Goal: Download file/media

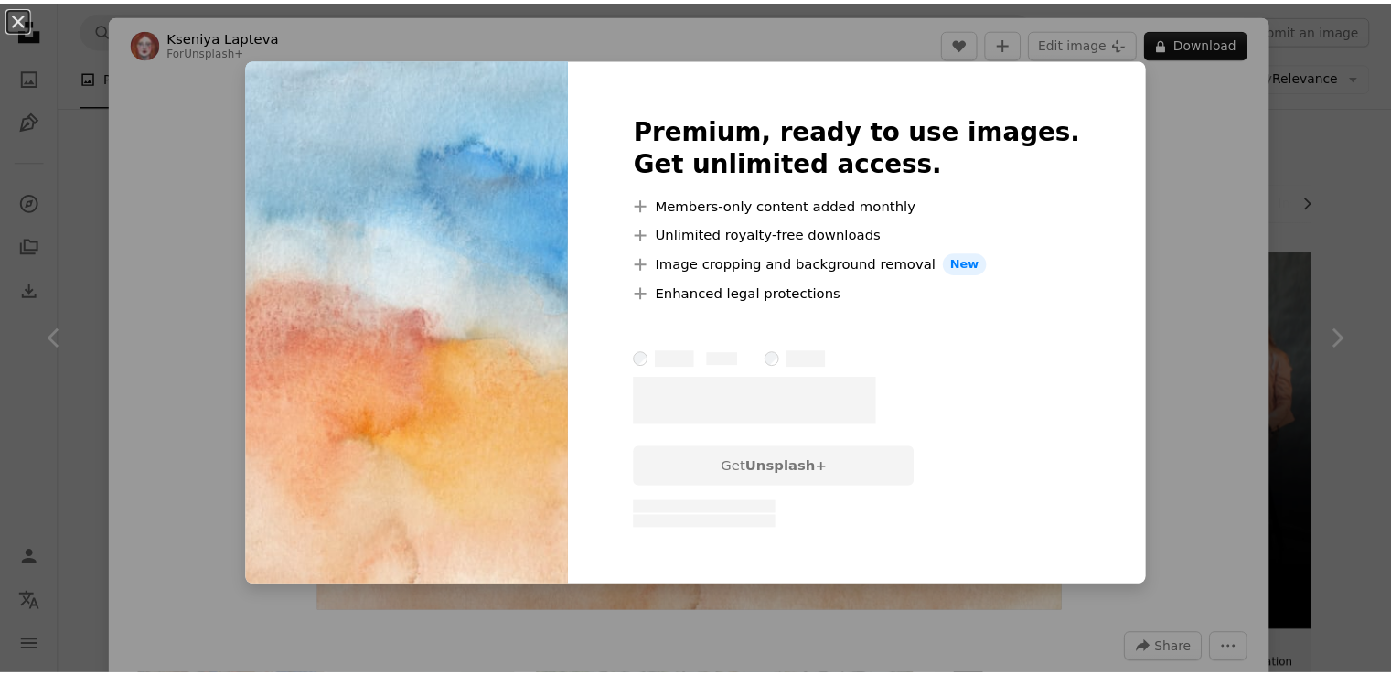
scroll to position [1114, 0]
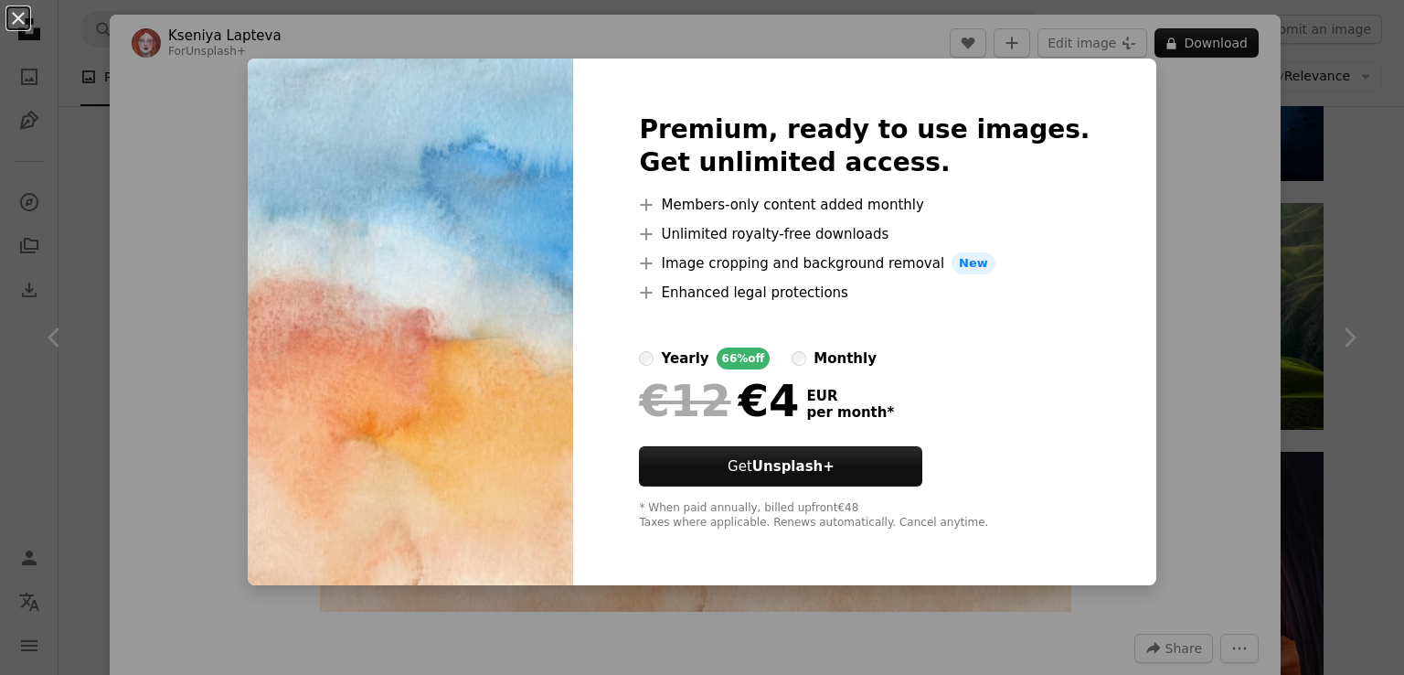
click at [1170, 373] on div "An X shape Premium, ready to use images. Get unlimited access. A plus sign Memb…" at bounding box center [702, 337] width 1404 height 675
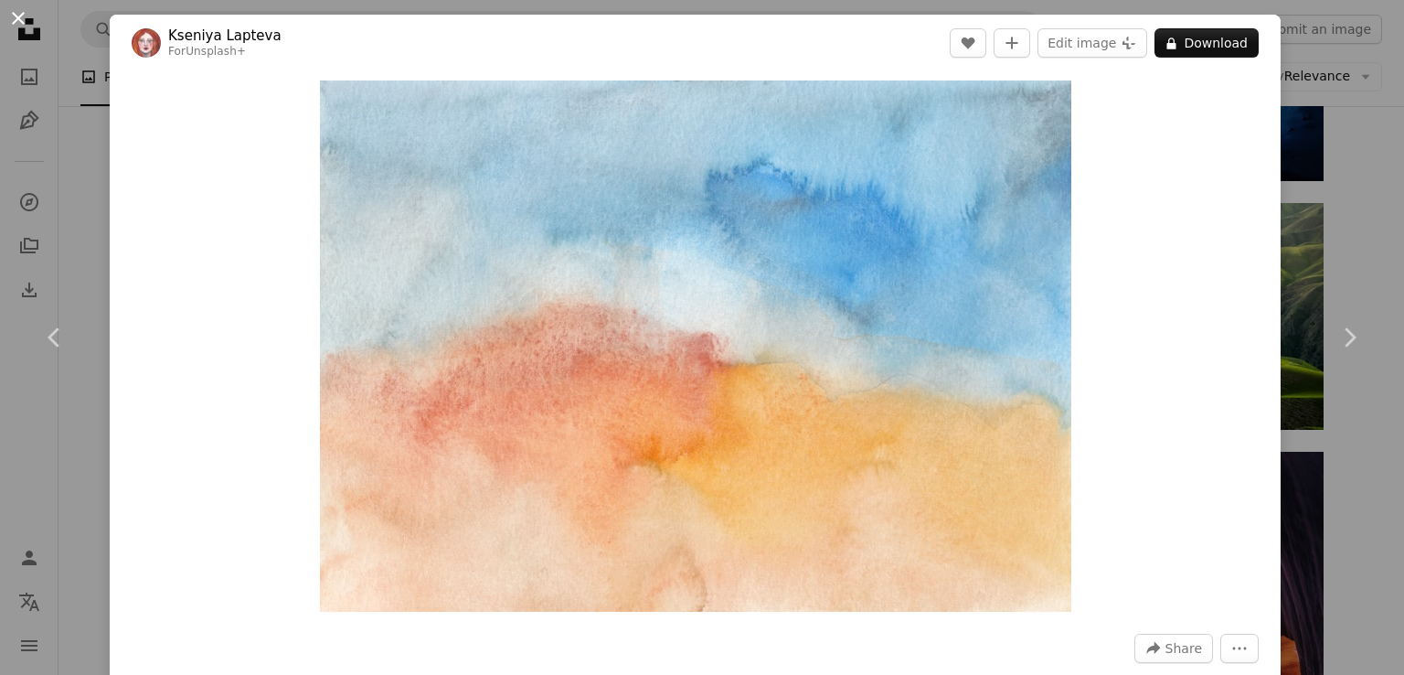
click at [7, 21] on button "An X shape" at bounding box center [18, 18] width 22 height 22
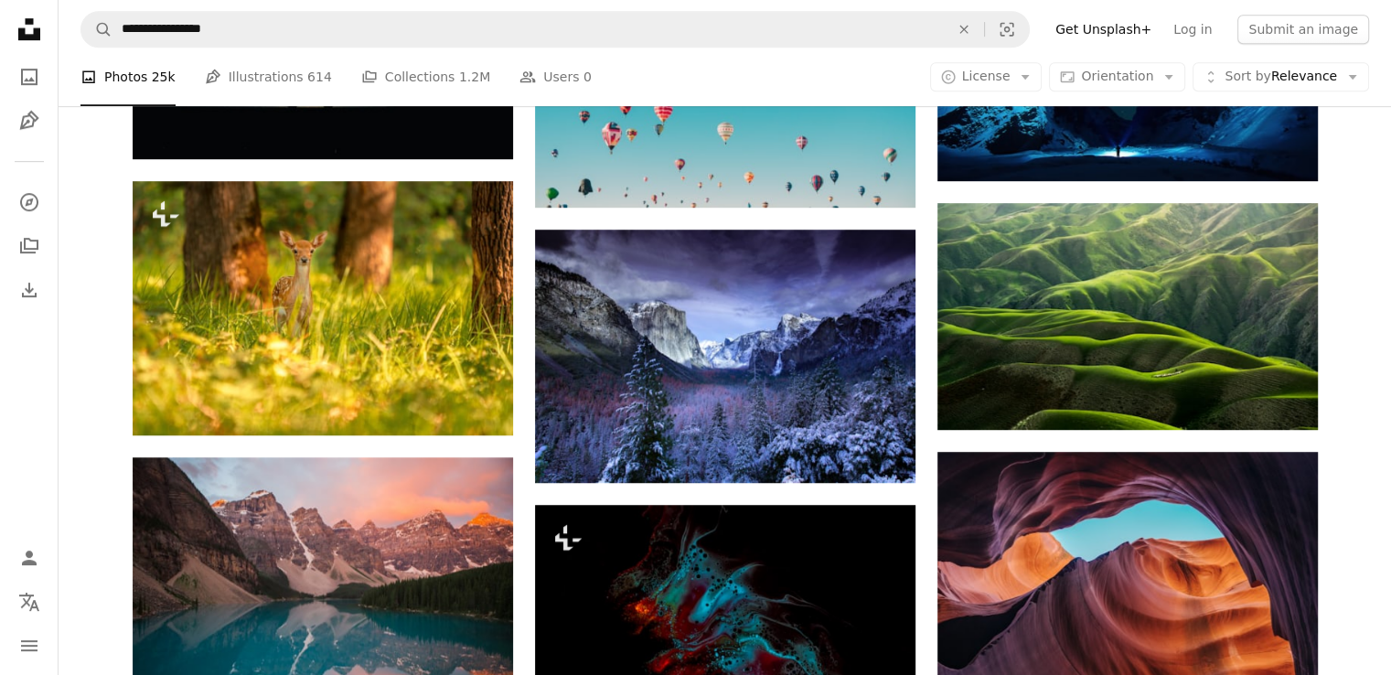
click at [133, 87] on li "A photo Photos 25k" at bounding box center [127, 77] width 95 height 59
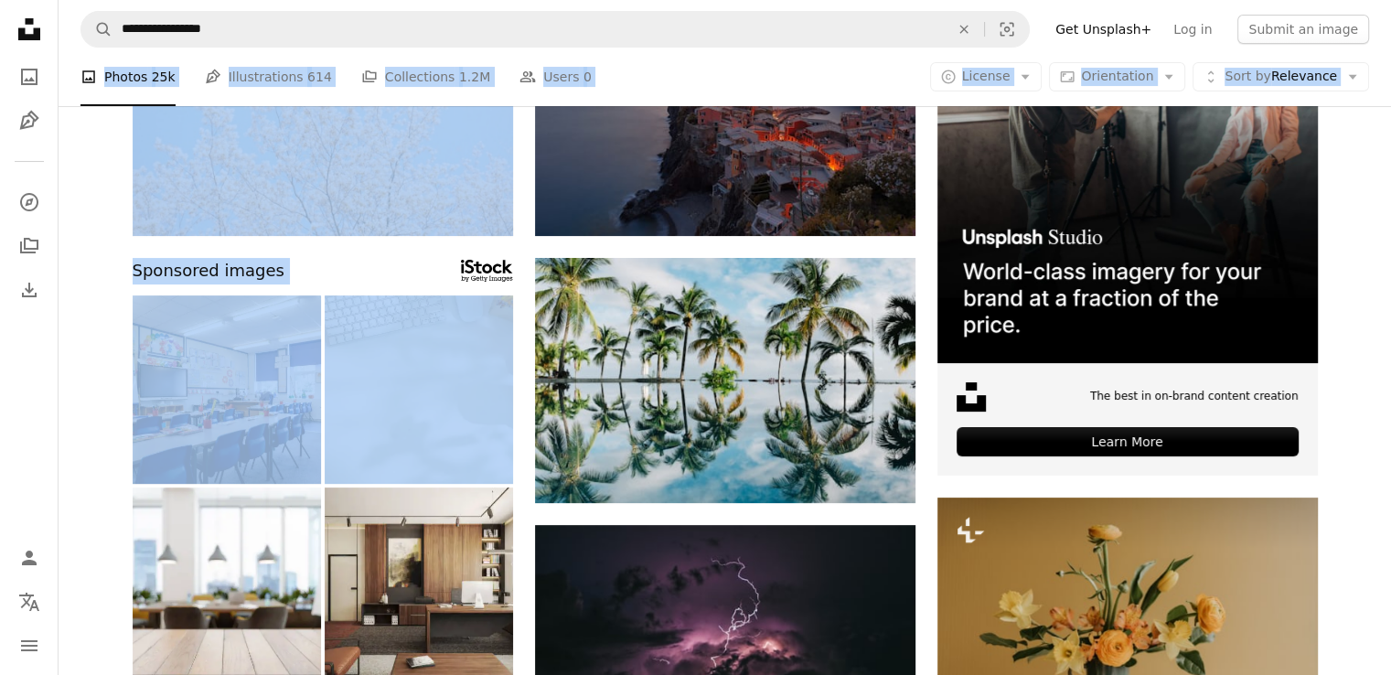
drag, startPoint x: 133, startPoint y: 87, endPoint x: 18, endPoint y: -28, distance: 162.3
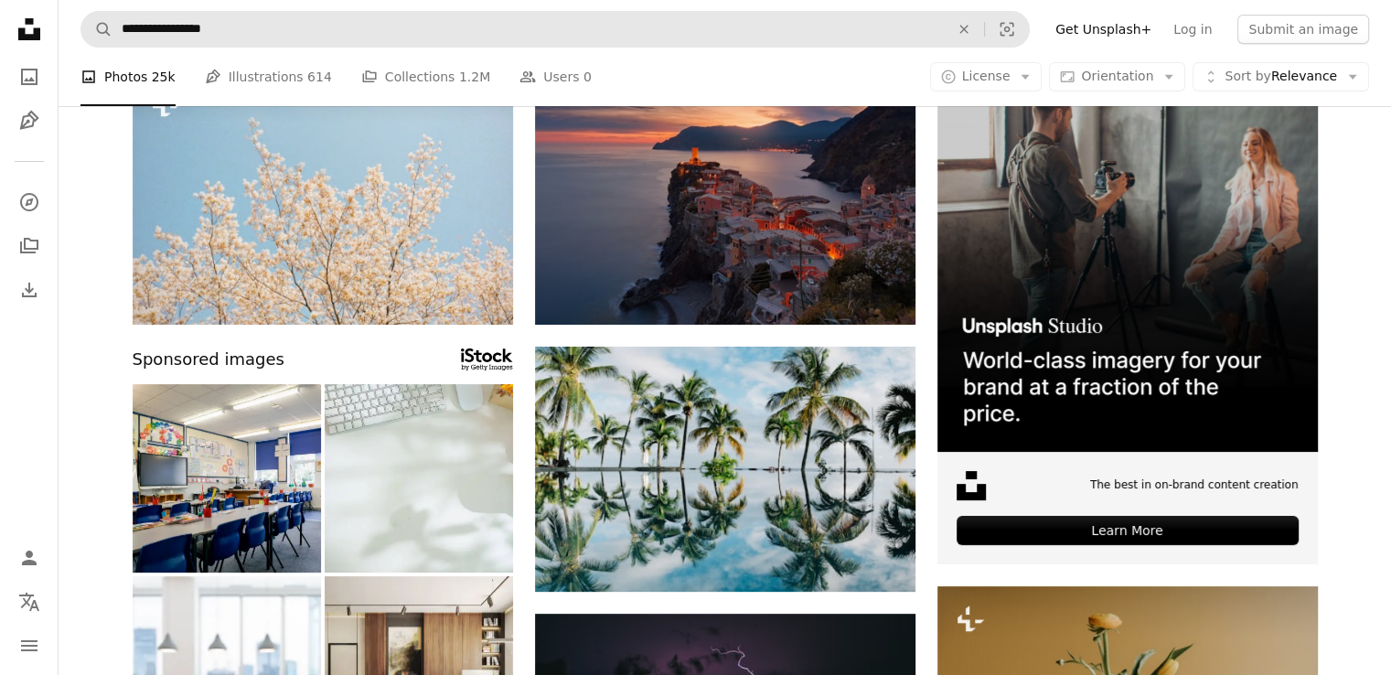
drag, startPoint x: 633, startPoint y: 58, endPoint x: 381, endPoint y: 43, distance: 251.9
click at [633, 58] on nav "**********" at bounding box center [725, 29] width 1332 height 59
